Goal: Task Accomplishment & Management: Use online tool/utility

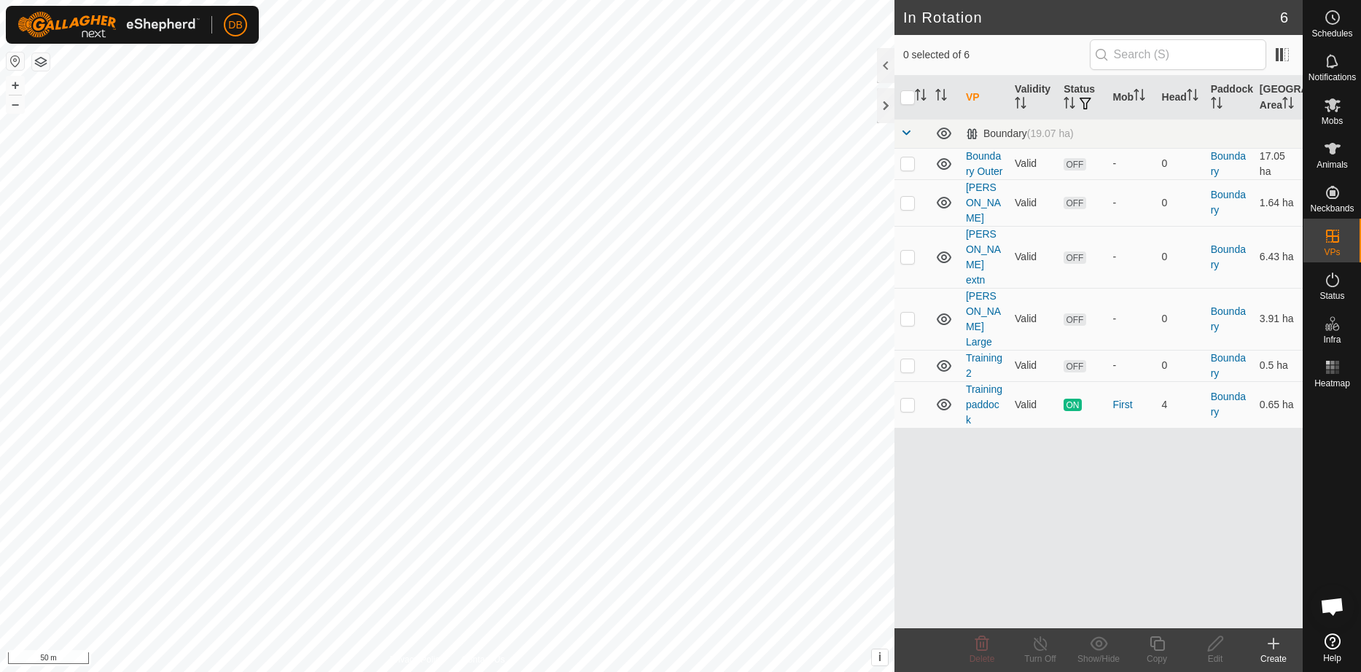
click at [39, 59] on button "button" at bounding box center [40, 61] width 17 height 17
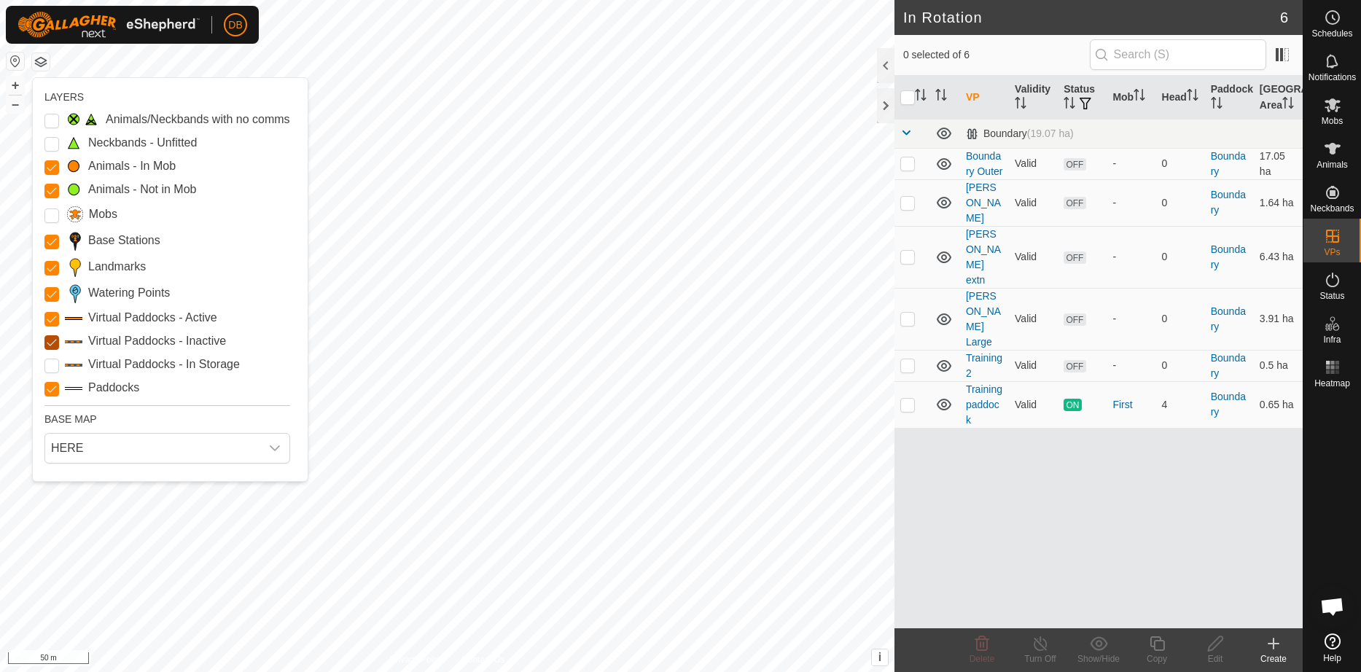
click at [52, 350] on Inactive "Virtual Paddocks - Inactive" at bounding box center [51, 342] width 15 height 15
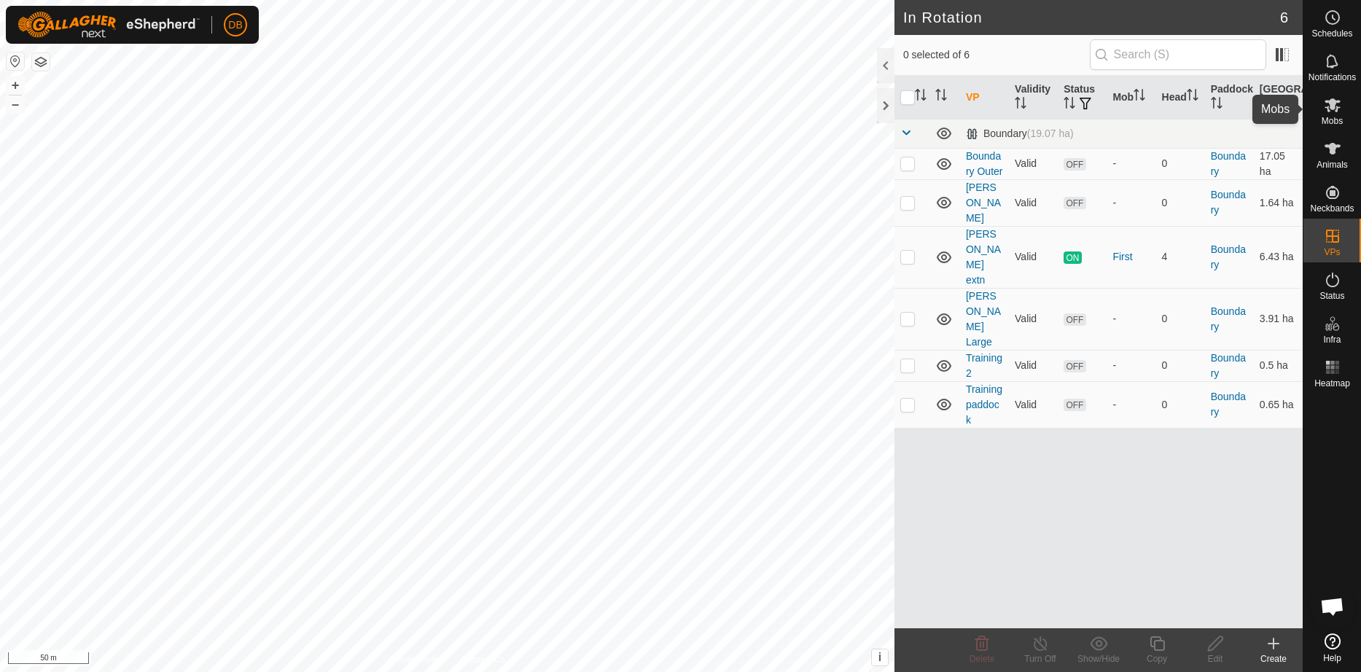
click at [1334, 117] on span "Mobs" at bounding box center [1331, 121] width 21 height 9
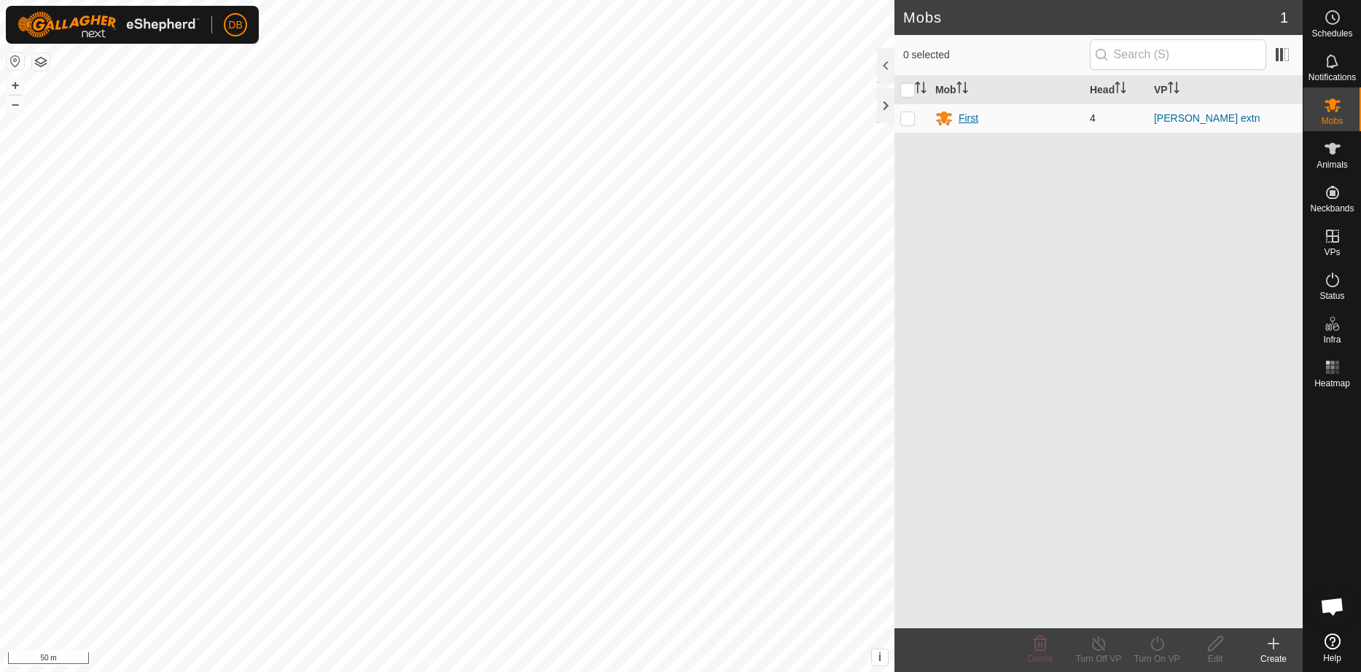
click at [965, 120] on div "First" at bounding box center [968, 118] width 20 height 15
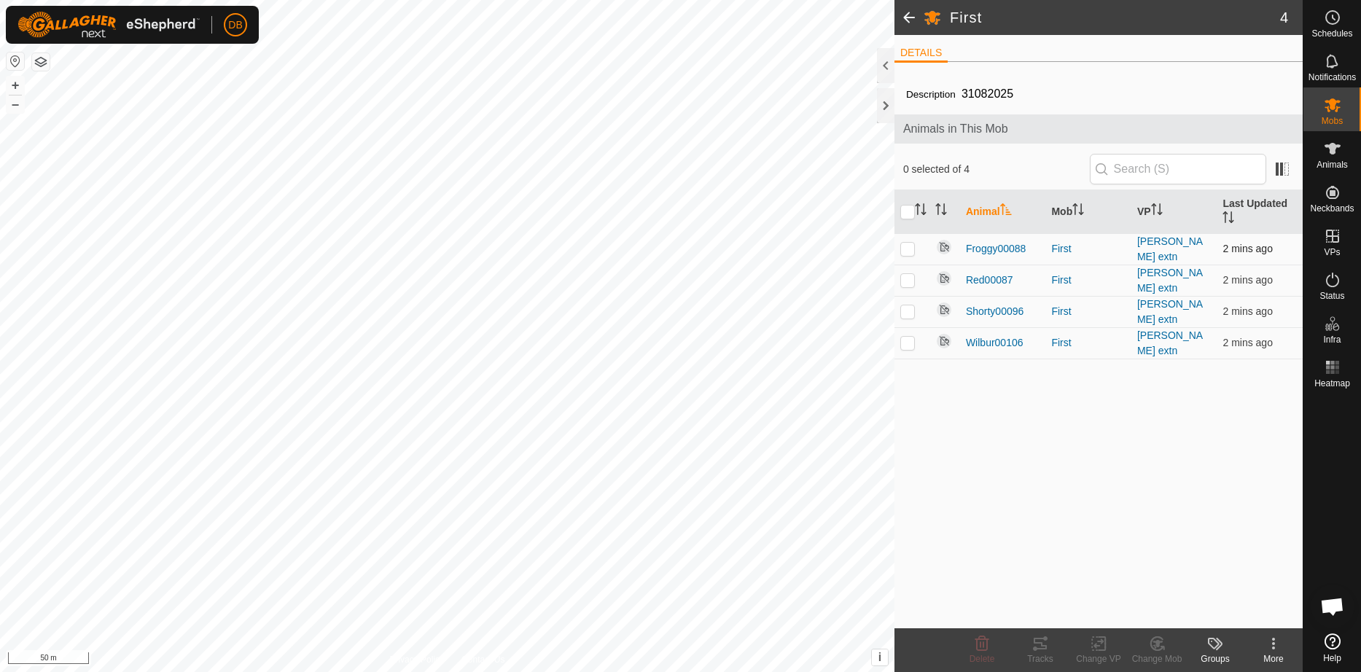
click at [912, 211] on input "checkbox" at bounding box center [907, 212] width 15 height 15
checkbox input "true"
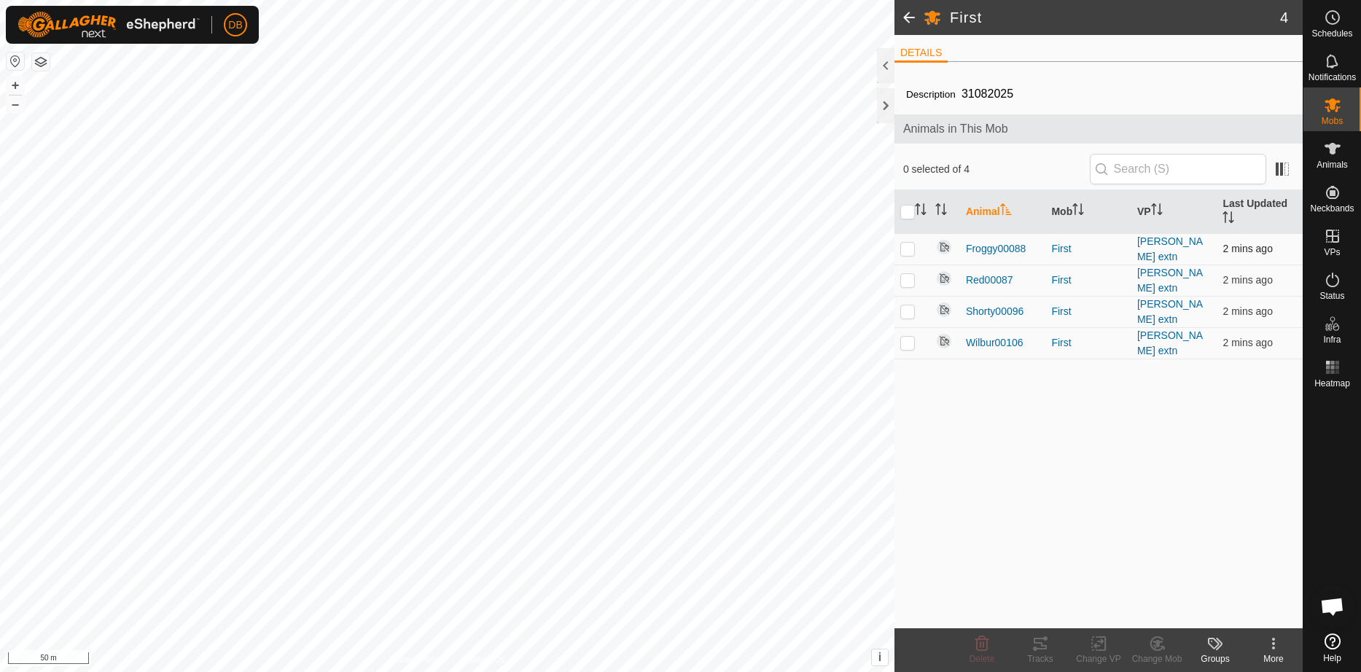
checkbox input "true"
click at [1037, 656] on div "Tracks" at bounding box center [1040, 658] width 58 height 13
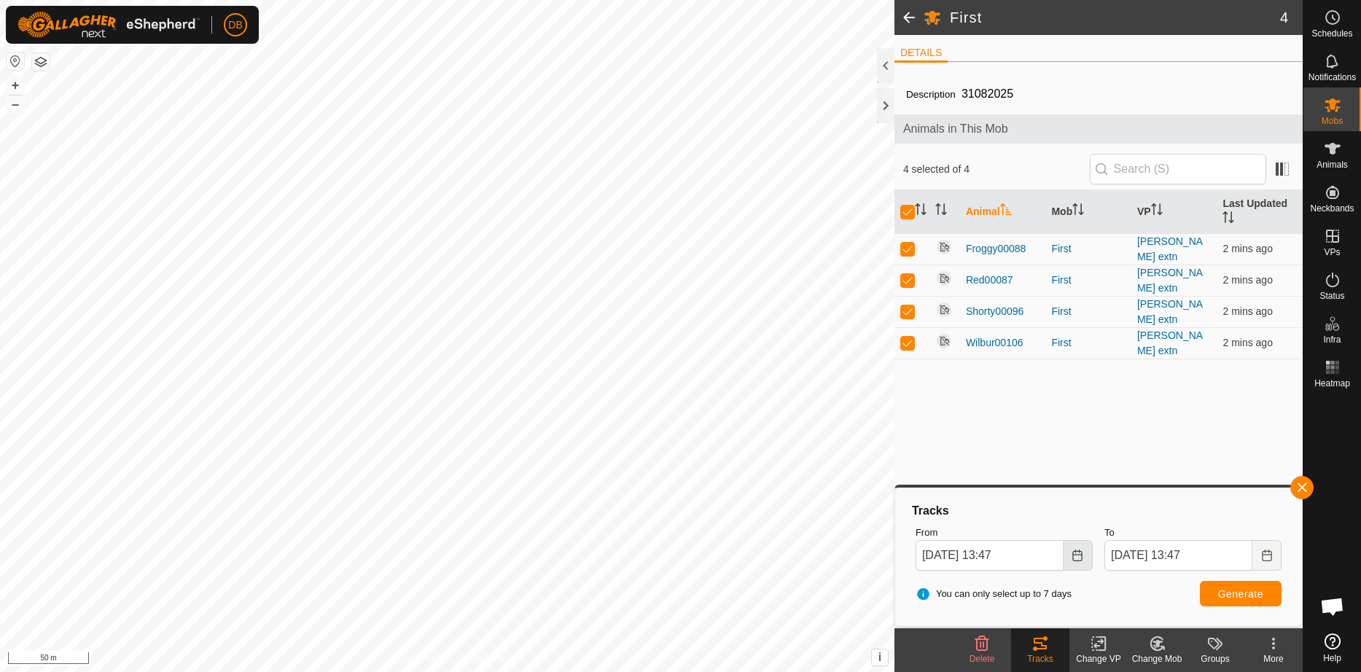
click at [1079, 559] on icon "Choose Date" at bounding box center [1077, 556] width 12 height 12
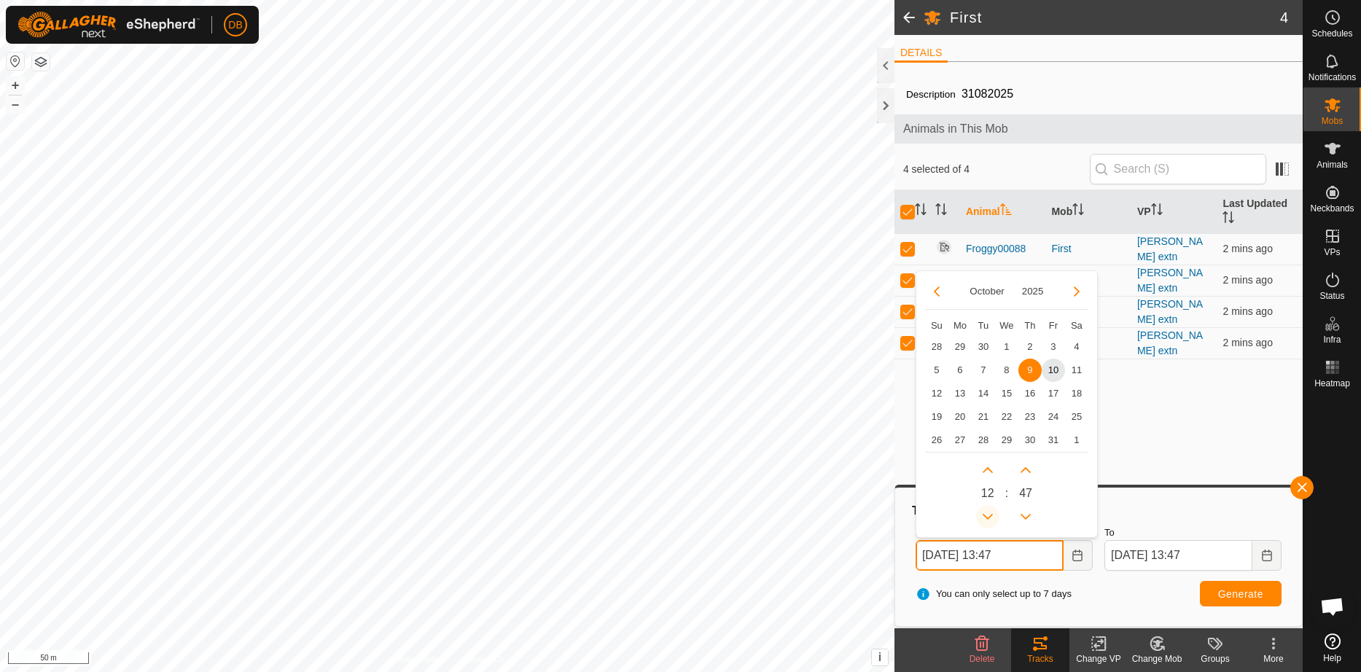
click at [987, 515] on button "Previous Hour" at bounding box center [987, 516] width 23 height 23
click at [988, 516] on span "Previous Hour" at bounding box center [988, 516] width 0 height 0
click at [987, 515] on button "Previous Hour" at bounding box center [987, 516] width 23 height 23
click at [987, 515] on icon "Previous Hour" at bounding box center [988, 517] width 12 height 12
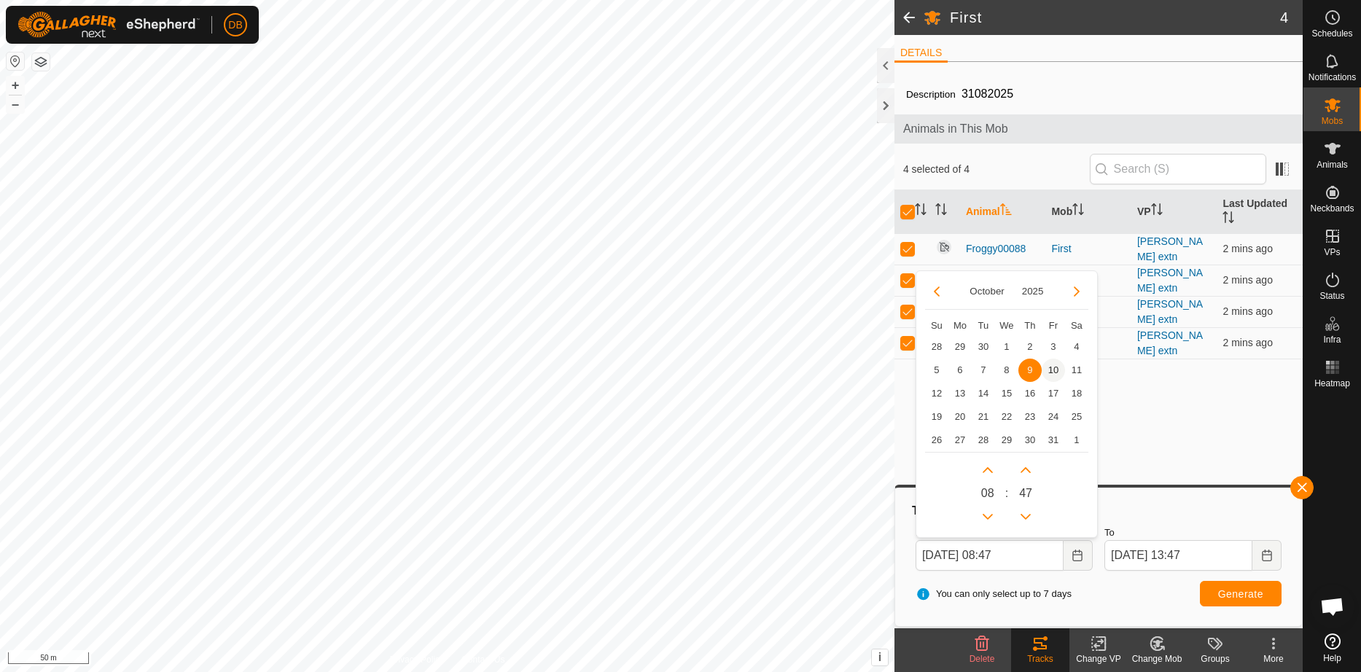
click at [1056, 362] on span "10" at bounding box center [1052, 370] width 23 height 23
type input "10 Oct, 2025 08:47"
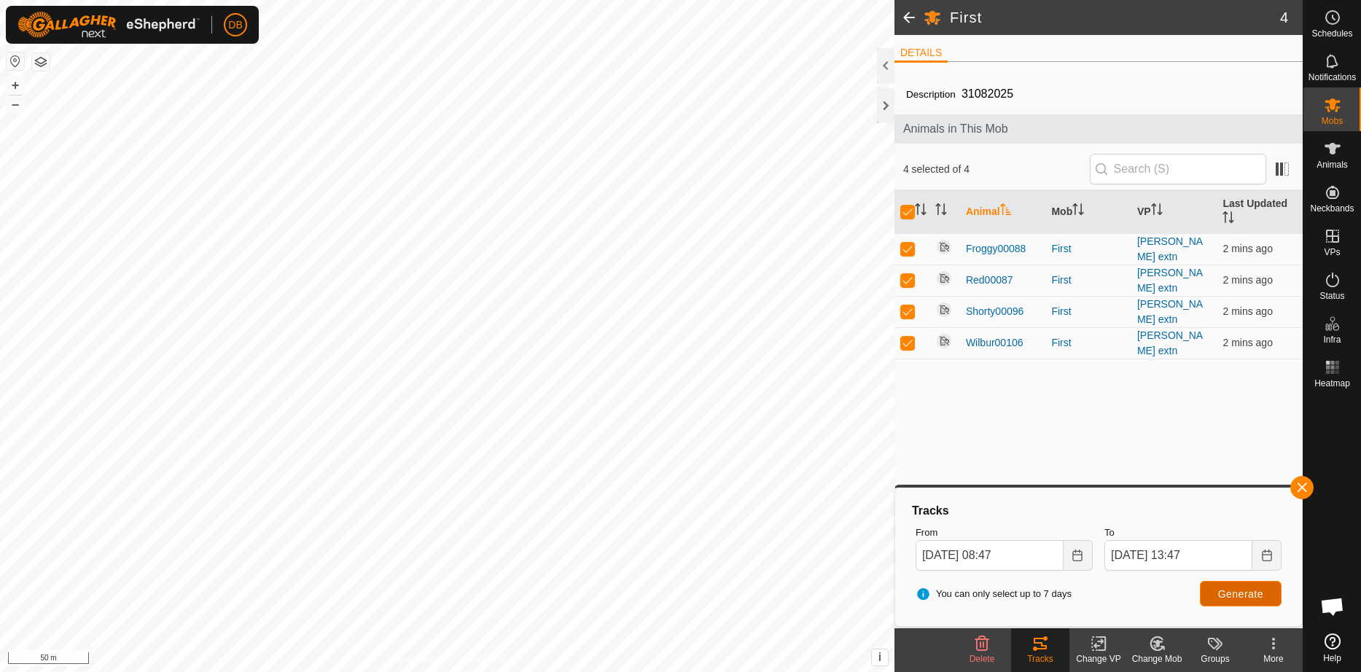
click at [1255, 590] on span "Generate" at bounding box center [1240, 594] width 45 height 12
